Goal: Check status: Check status

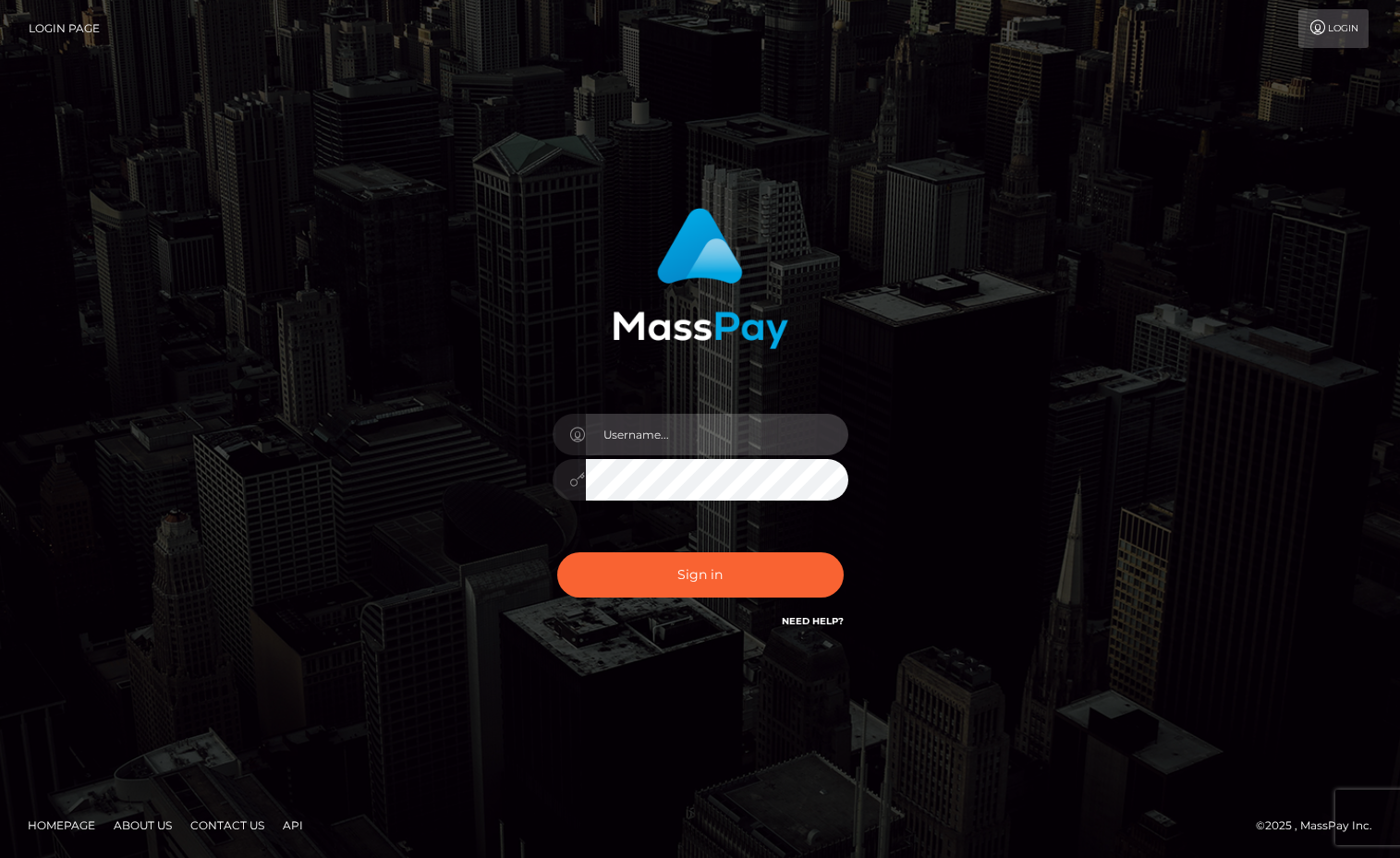
click at [736, 435] on input "text" at bounding box center [717, 434] width 262 height 42
type input "Sameer.megabonanza"
click at [557, 552] on button "Sign in" at bounding box center [700, 574] width 286 height 46
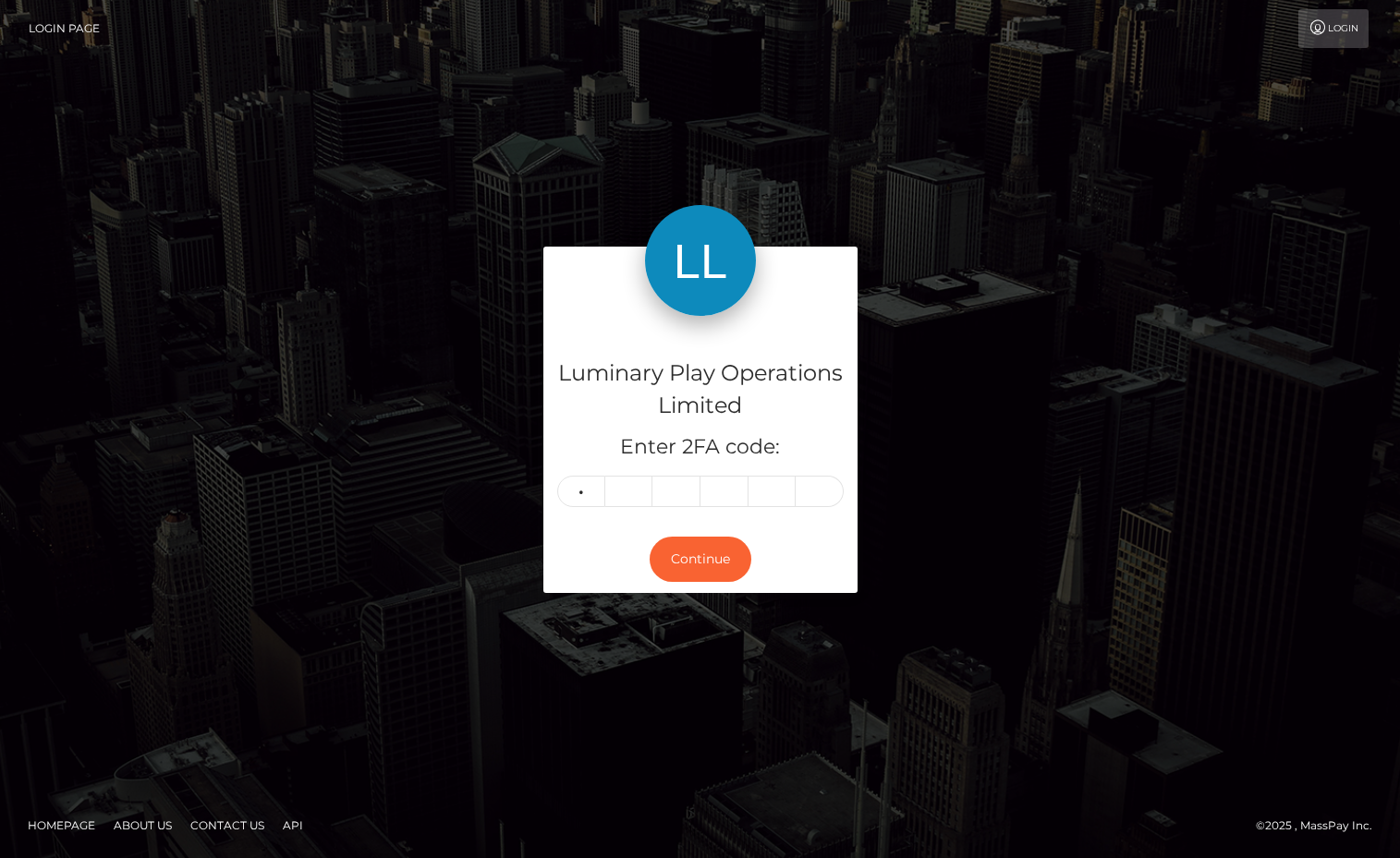
type input "6"
type input "9"
type input "5"
type input "0"
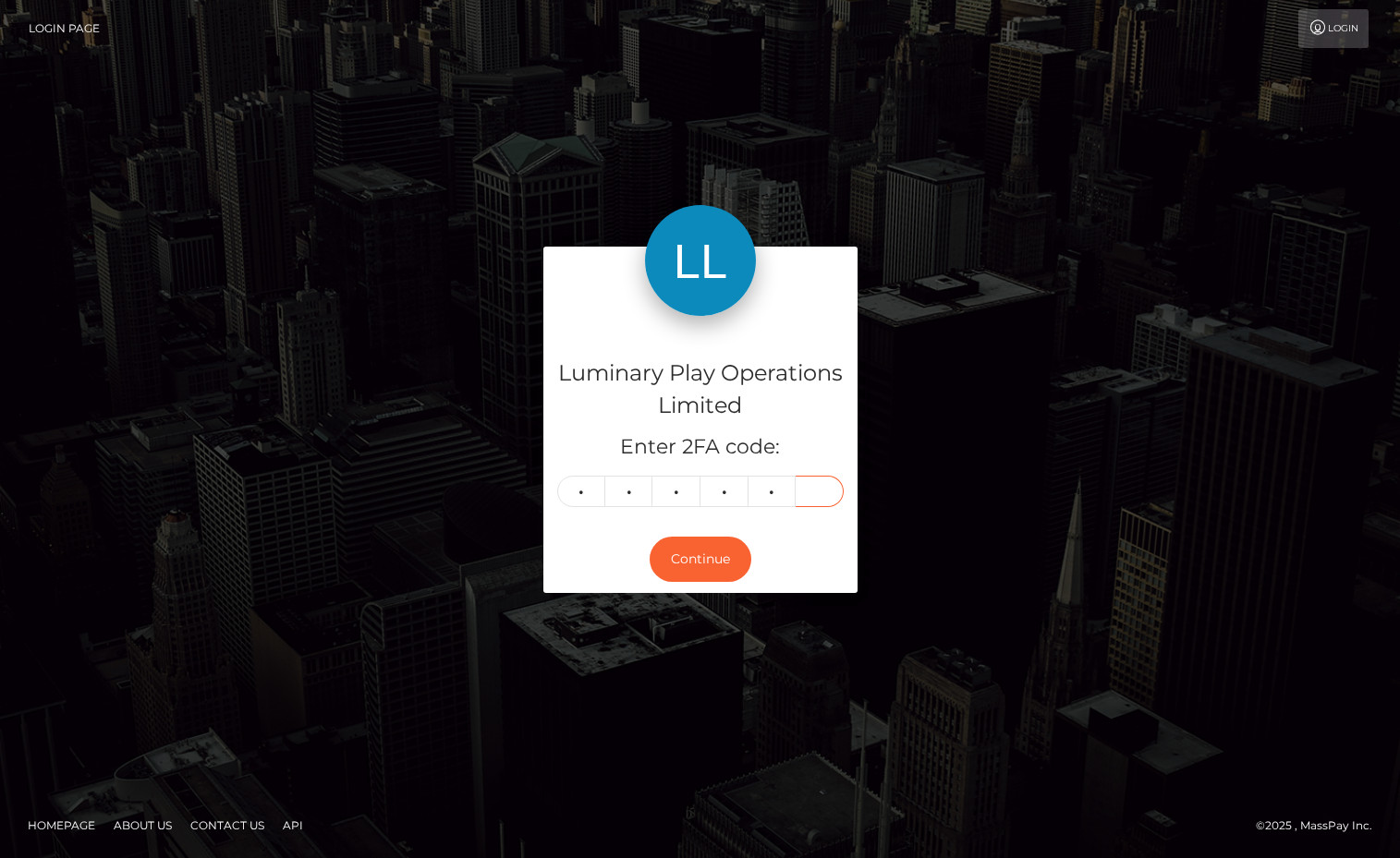
type input "3"
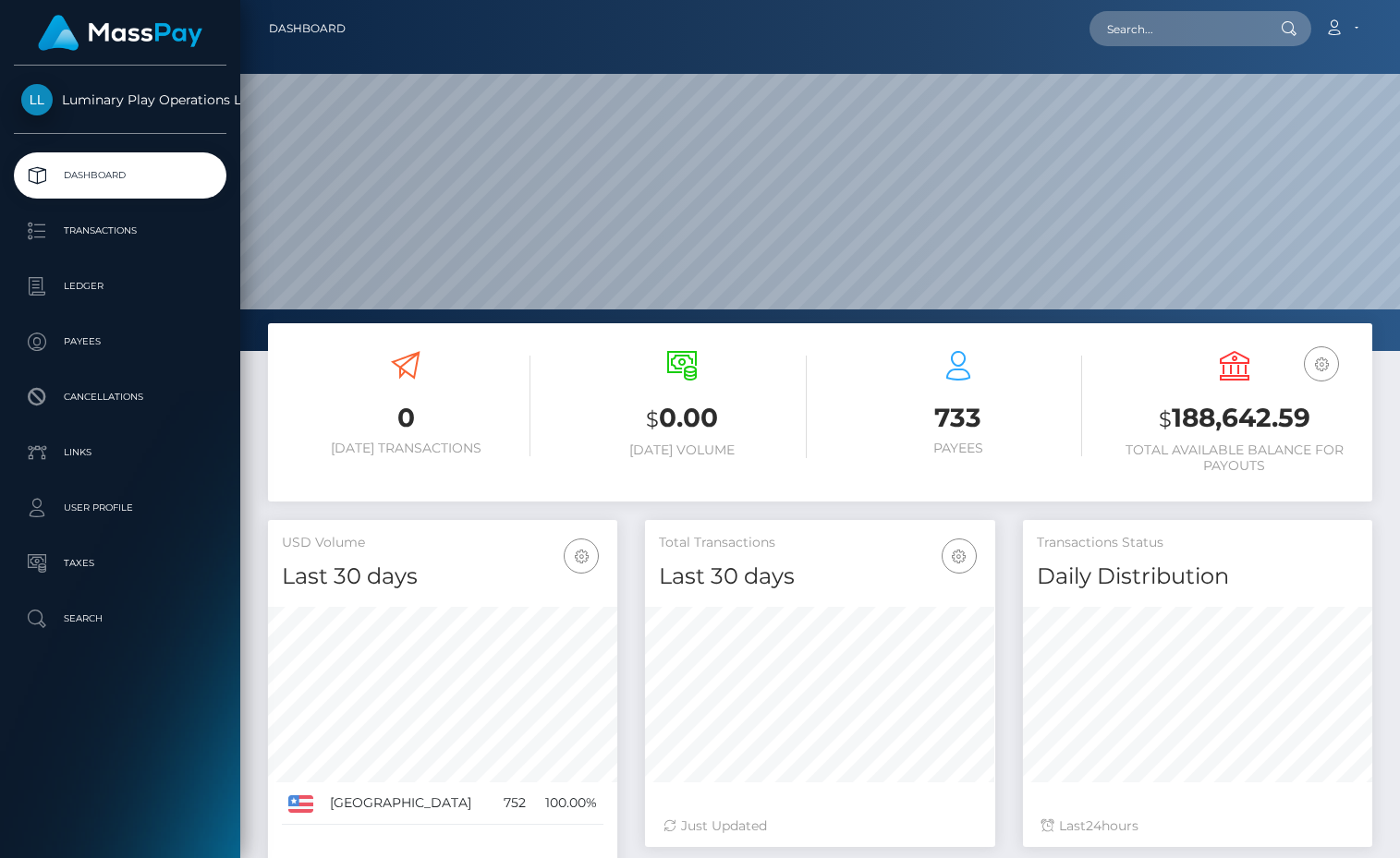
scroll to position [327, 350]
click at [1246, 422] on h3 "$ 188,642.59" at bounding box center [1234, 418] width 248 height 38
copy h3 "188,642.59"
